Goal: Information Seeking & Learning: Learn about a topic

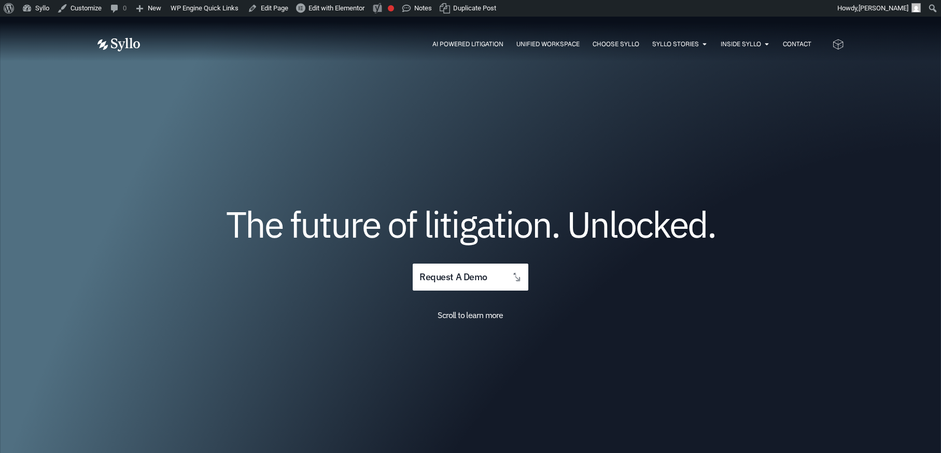
click at [115, 41] on img at bounding box center [118, 44] width 43 height 13
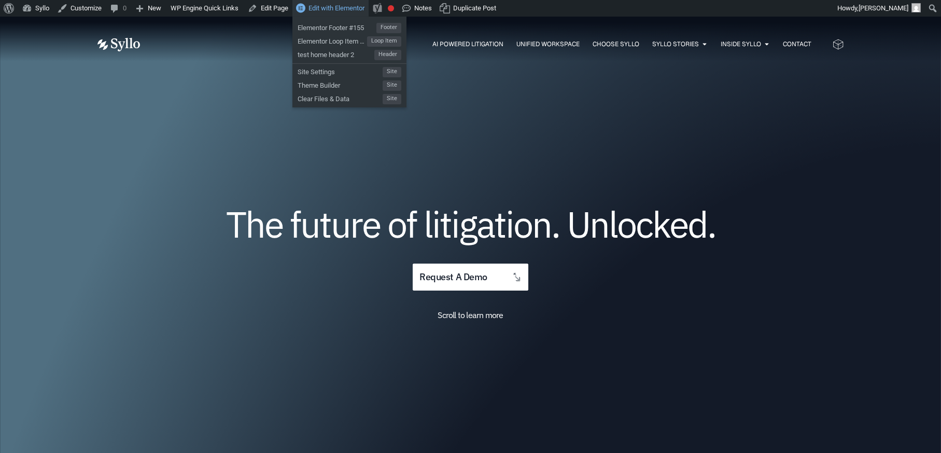
click at [329, 6] on span "Edit with Elementor" at bounding box center [337, 8] width 56 height 8
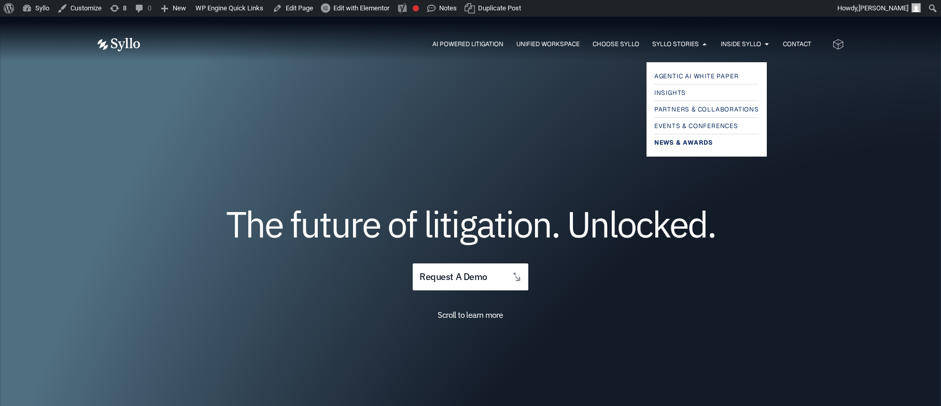
click at [682, 142] on span "News & Awards" at bounding box center [683, 142] width 59 height 12
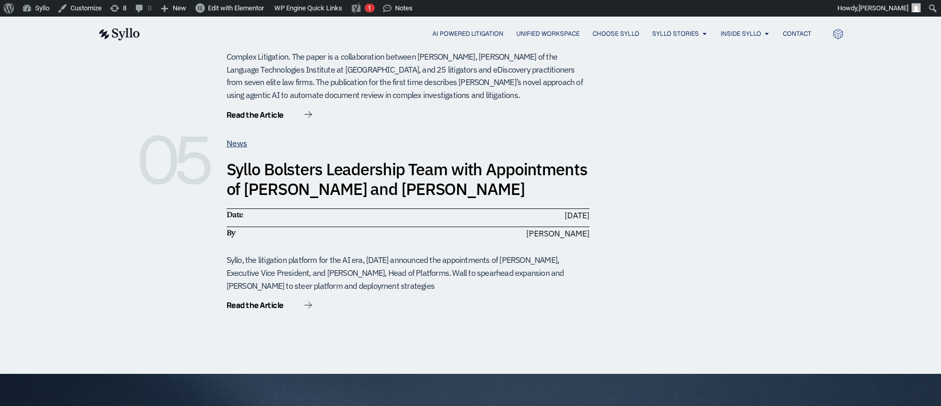
scroll to position [1032, 0]
click at [362, 158] on link "Syllo Bolsters Leadership Team with Appointments of Eric Wall and Oz Ben-Ami" at bounding box center [407, 178] width 361 height 41
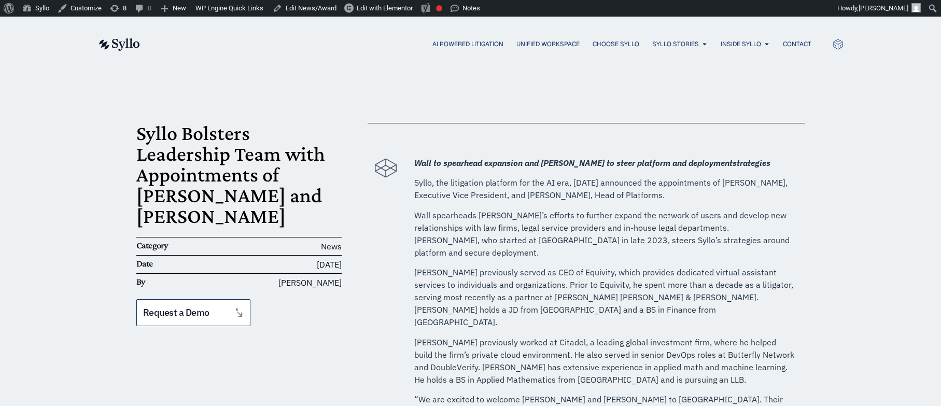
scroll to position [20, 0]
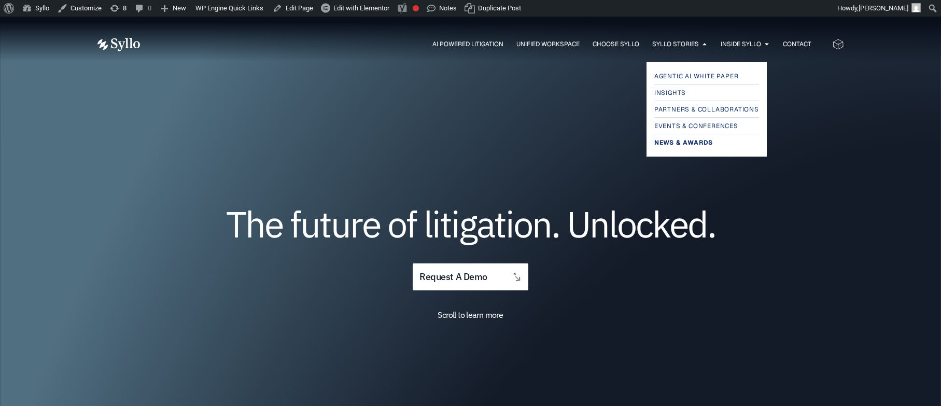
click at [678, 138] on span "News & Awards" at bounding box center [683, 142] width 59 height 12
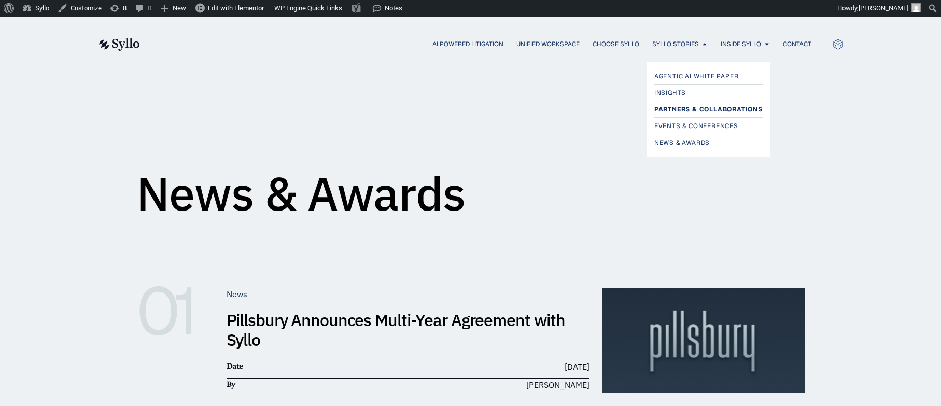
click at [687, 107] on span "Partners & Collaborations" at bounding box center [708, 109] width 108 height 12
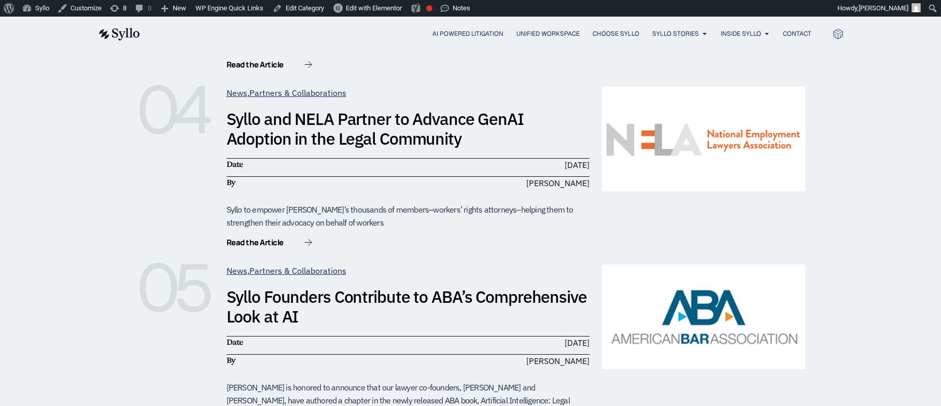
scroll to position [729, 0]
click at [234, 93] on link "News" at bounding box center [237, 92] width 21 height 10
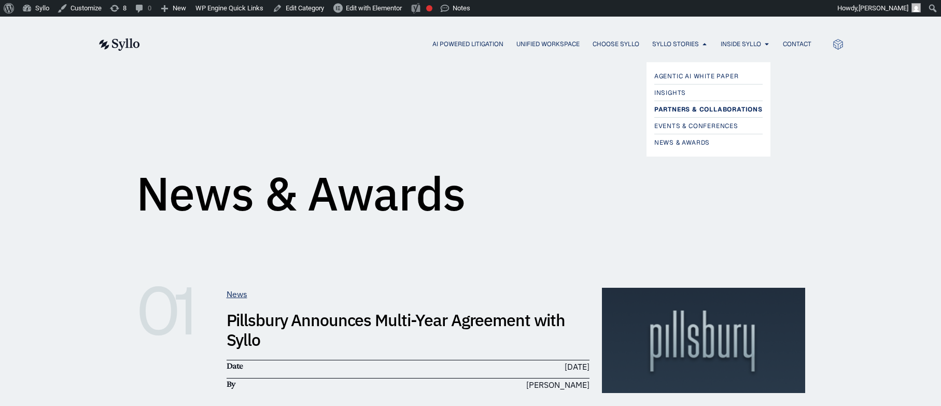
click at [694, 108] on span "Partners & Collaborations" at bounding box center [708, 109] width 108 height 12
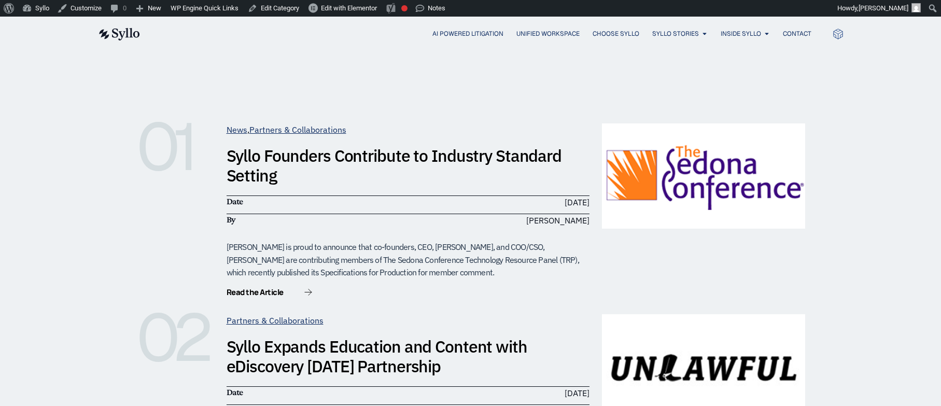
scroll to position [165, 0]
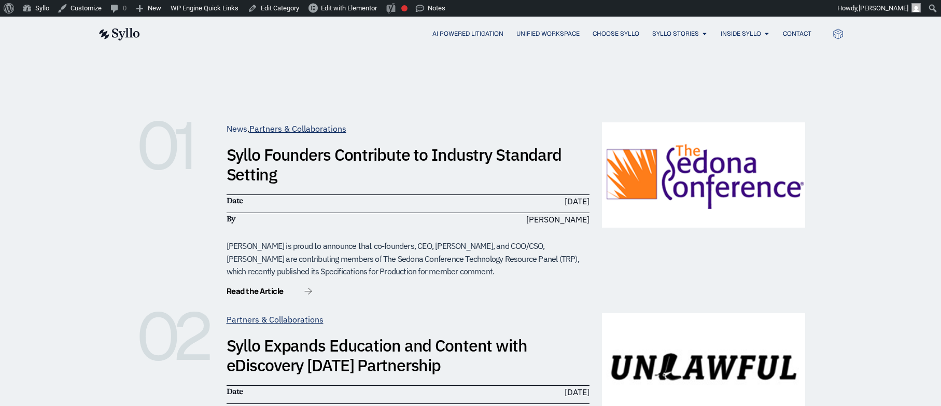
click at [236, 128] on link "News" at bounding box center [237, 128] width 21 height 10
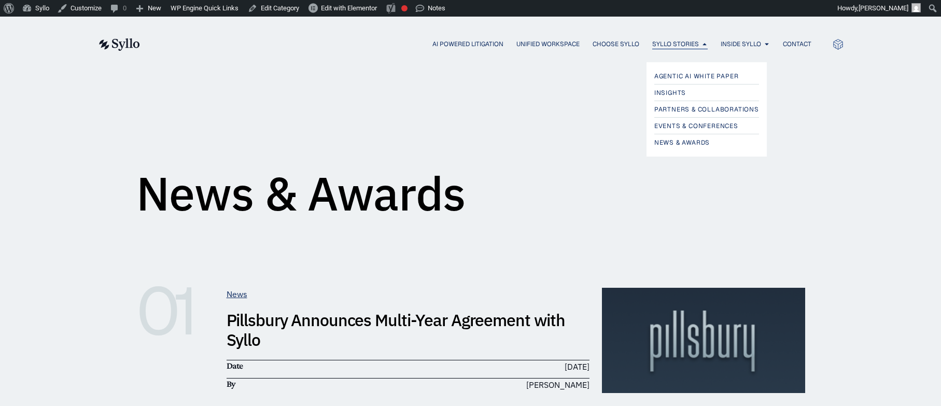
click at [677, 43] on span "Syllo Stories" at bounding box center [675, 43] width 47 height 9
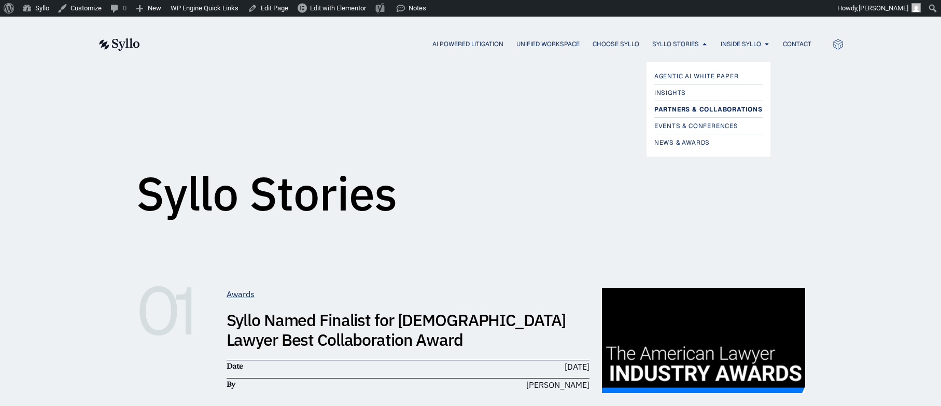
click at [695, 104] on span "Partners & Collaborations" at bounding box center [708, 109] width 108 height 12
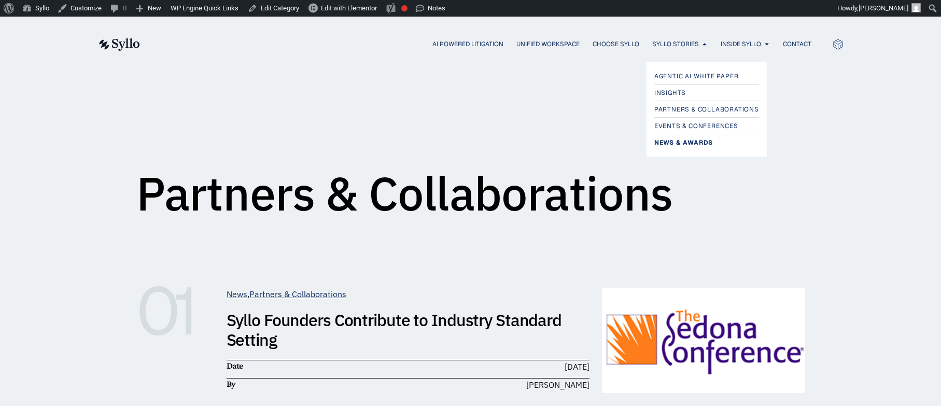
click at [674, 143] on span "News & Awards" at bounding box center [683, 142] width 59 height 12
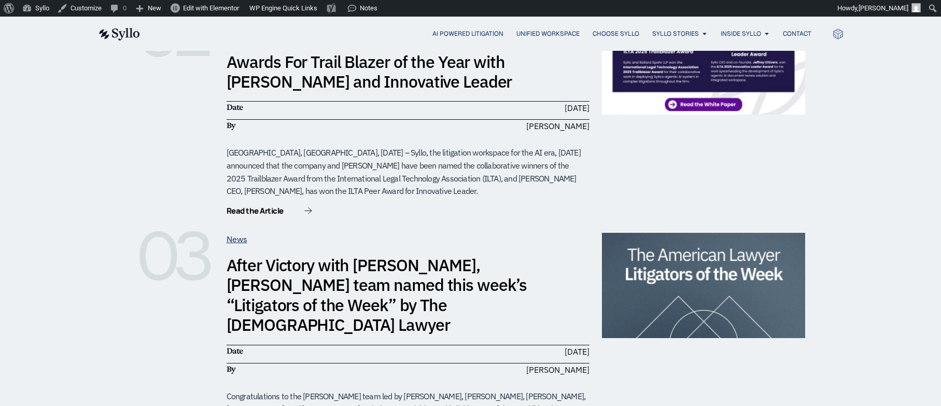
scroll to position [459, 0]
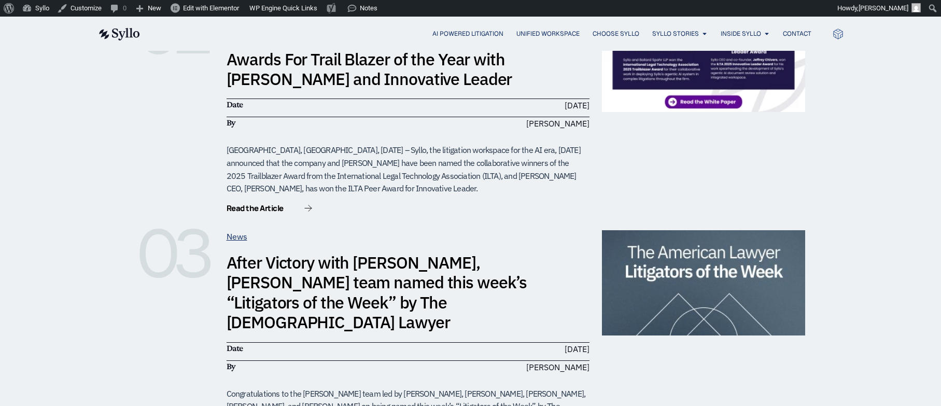
click at [83, 112] on div "01 News Pillsbury Announces Multi-Year Agreement with Syllo Date September 2, 2…" at bounding box center [470, 357] width 941 height 1180
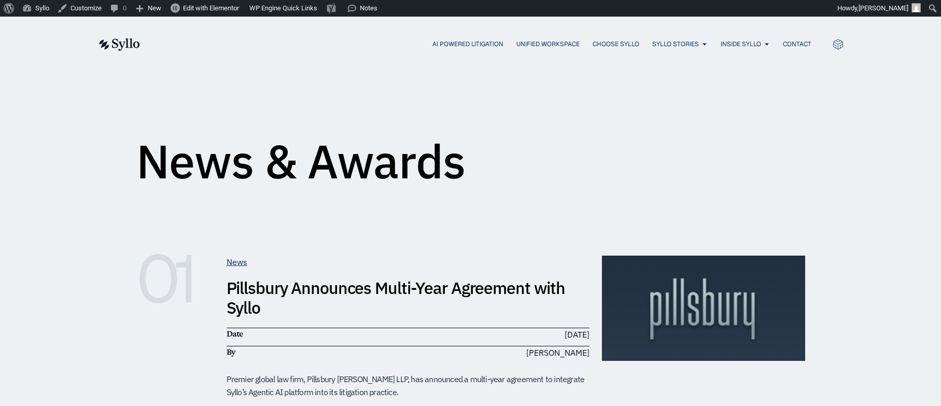
scroll to position [0, 0]
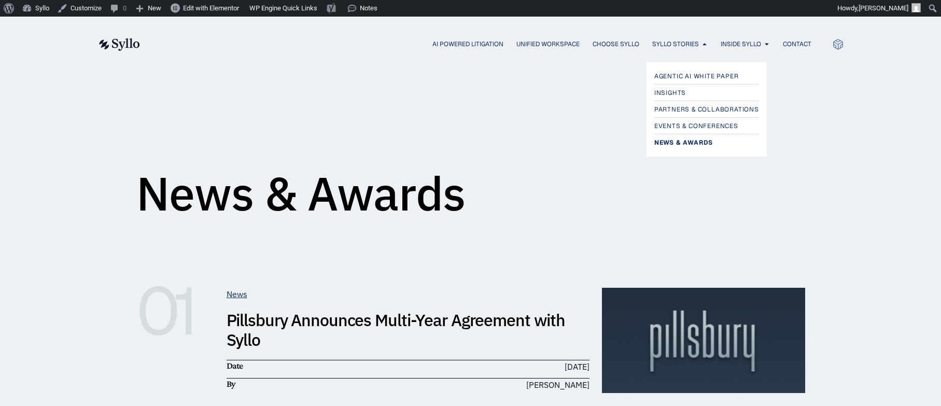
click at [672, 143] on span "News & Awards" at bounding box center [683, 142] width 59 height 12
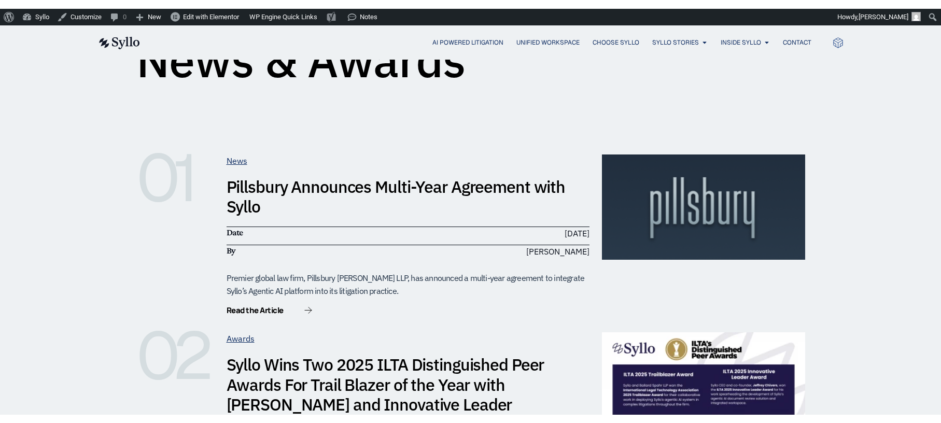
scroll to position [142, 0]
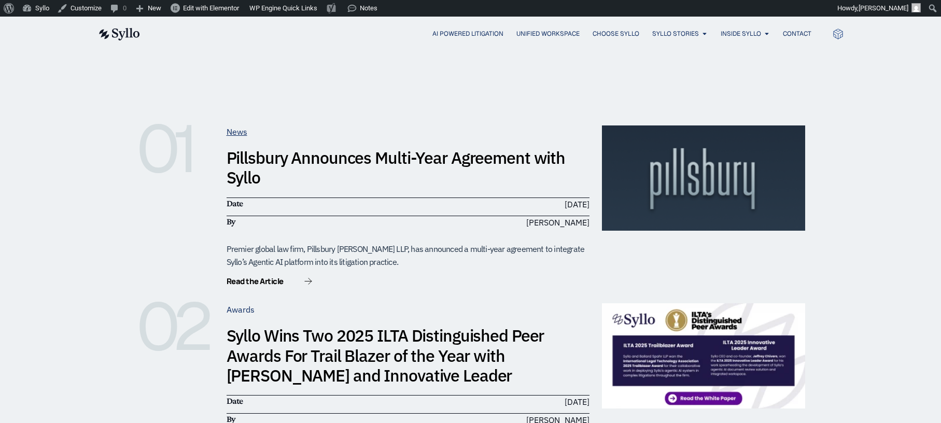
click at [244, 307] on link "Awards" at bounding box center [241, 309] width 28 height 10
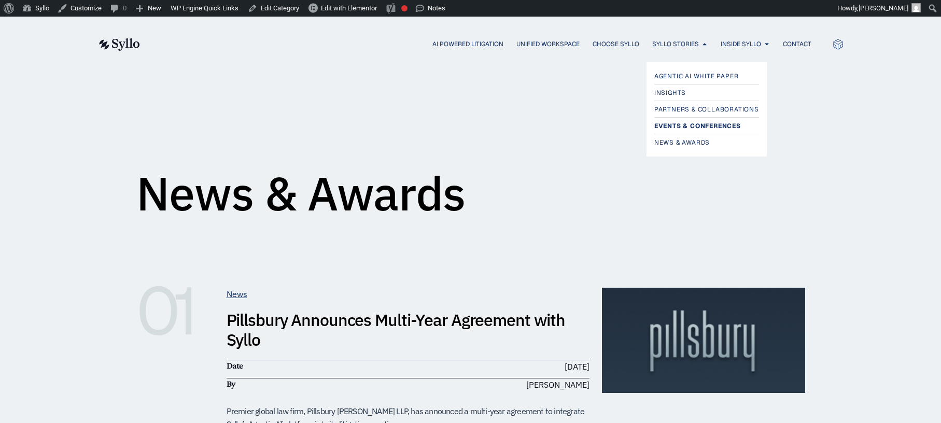
click at [685, 123] on span "Events & Conferences" at bounding box center [697, 126] width 87 height 12
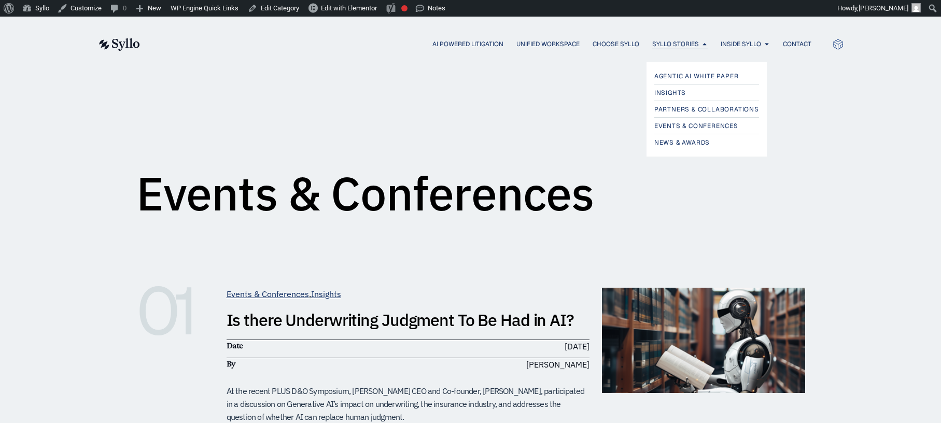
click at [686, 42] on span "Syllo Stories" at bounding box center [675, 43] width 47 height 9
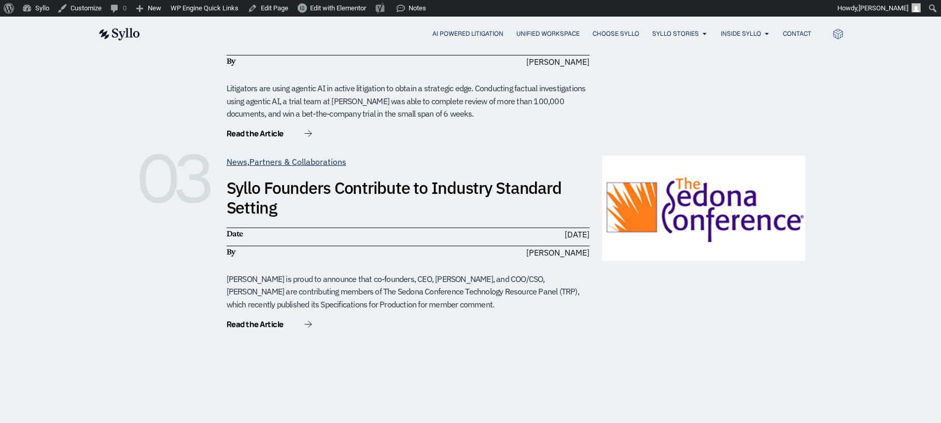
scroll to position [543, 0]
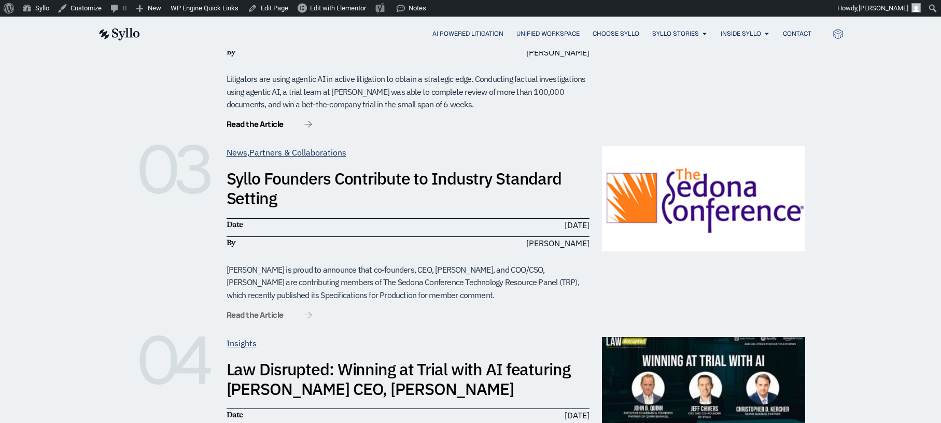
click at [261, 311] on span "Read the Article" at bounding box center [255, 315] width 57 height 8
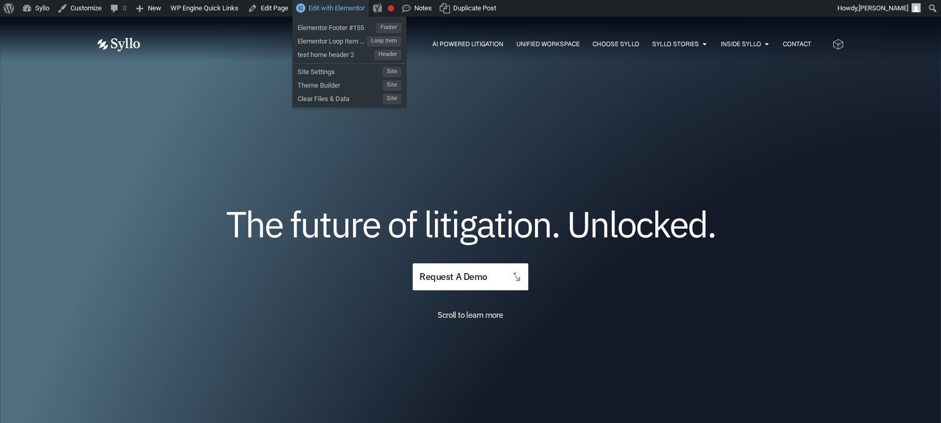
click at [334, 6] on span "Edit with Elementor" at bounding box center [337, 8] width 56 height 8
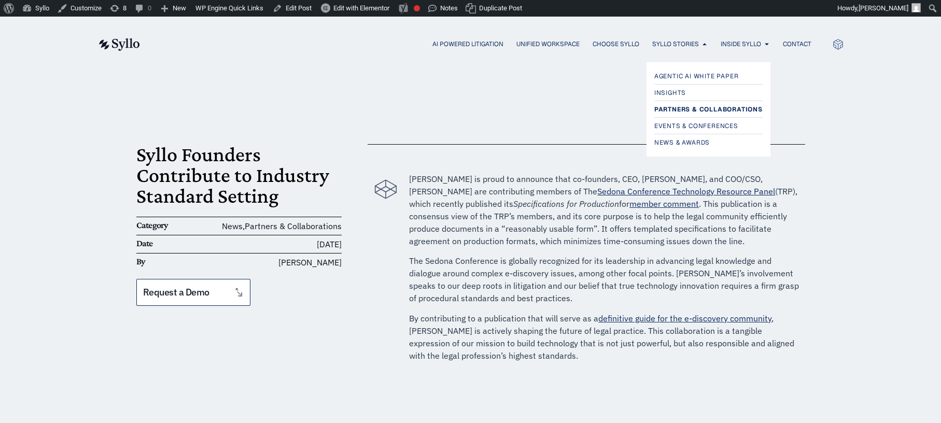
click at [687, 110] on span "Partners & Collaborations" at bounding box center [708, 109] width 108 height 12
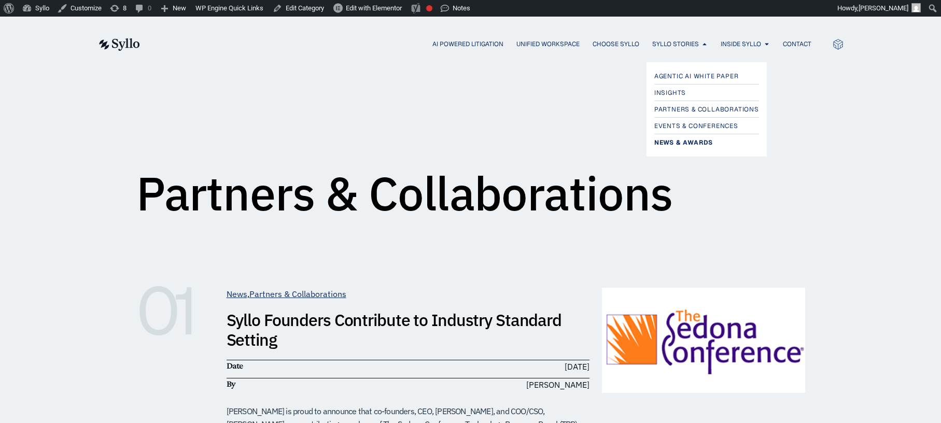
click at [673, 142] on span "News & Awards" at bounding box center [683, 142] width 59 height 12
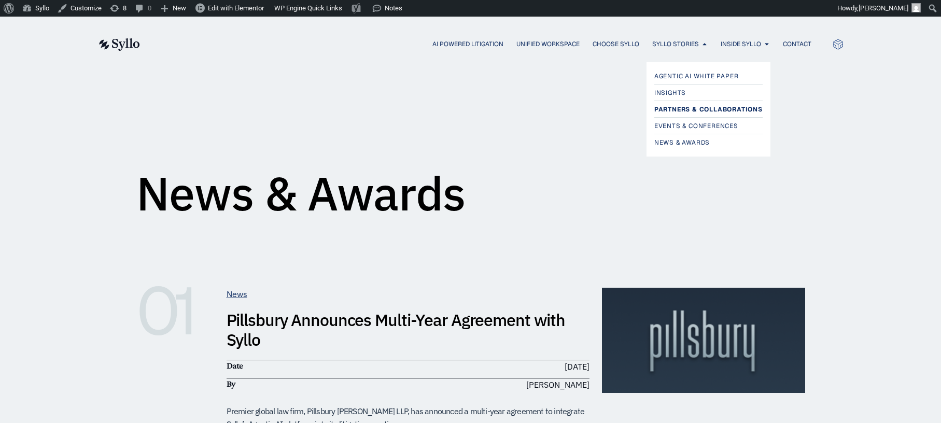
click at [680, 110] on span "Partners & Collaborations" at bounding box center [708, 109] width 108 height 12
